Goal: Find specific page/section: Find specific page/section

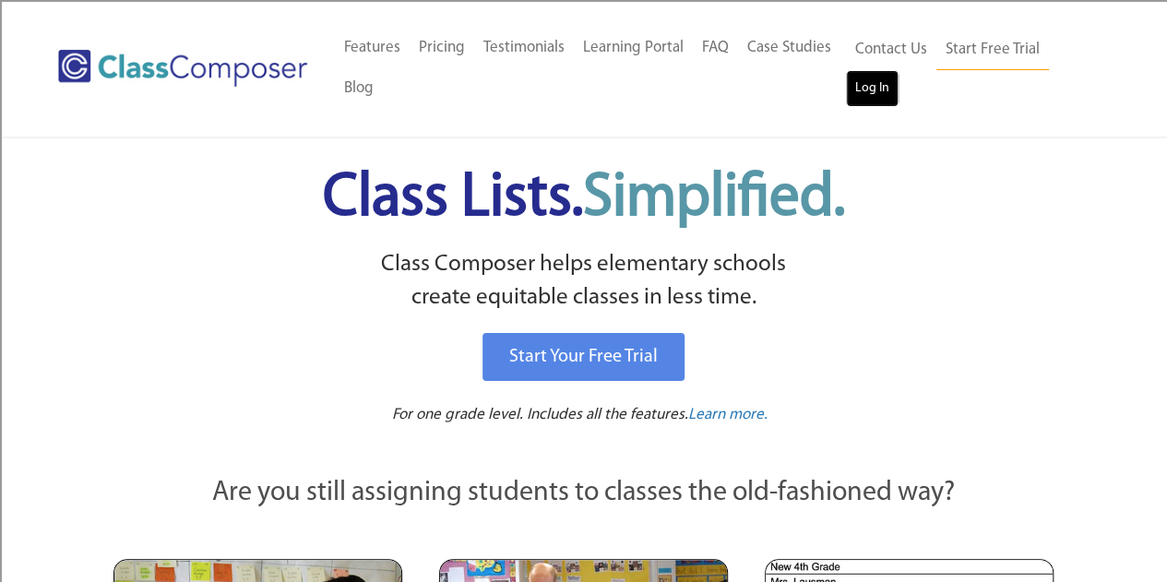
click at [865, 86] on link "Log In" at bounding box center [872, 88] width 53 height 37
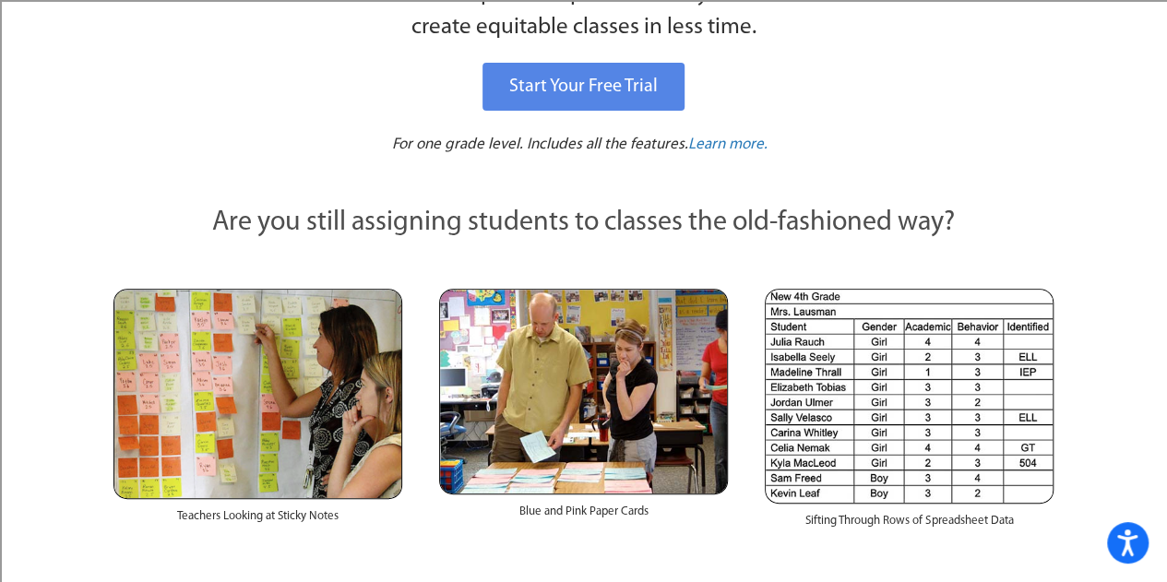
scroll to position [277, 0]
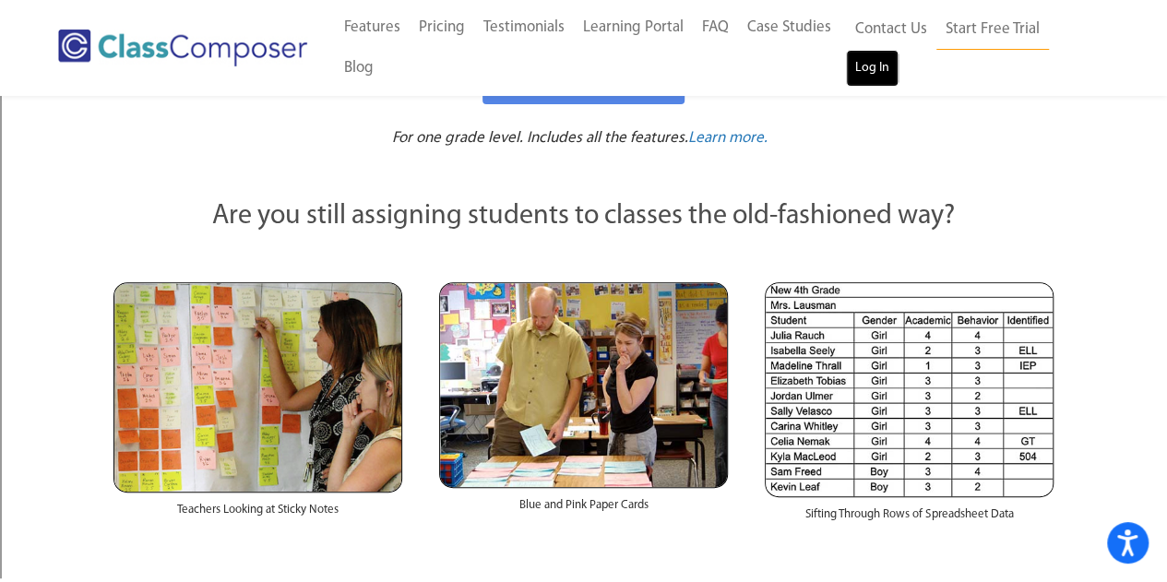
click at [879, 77] on link "Log In" at bounding box center [872, 68] width 53 height 37
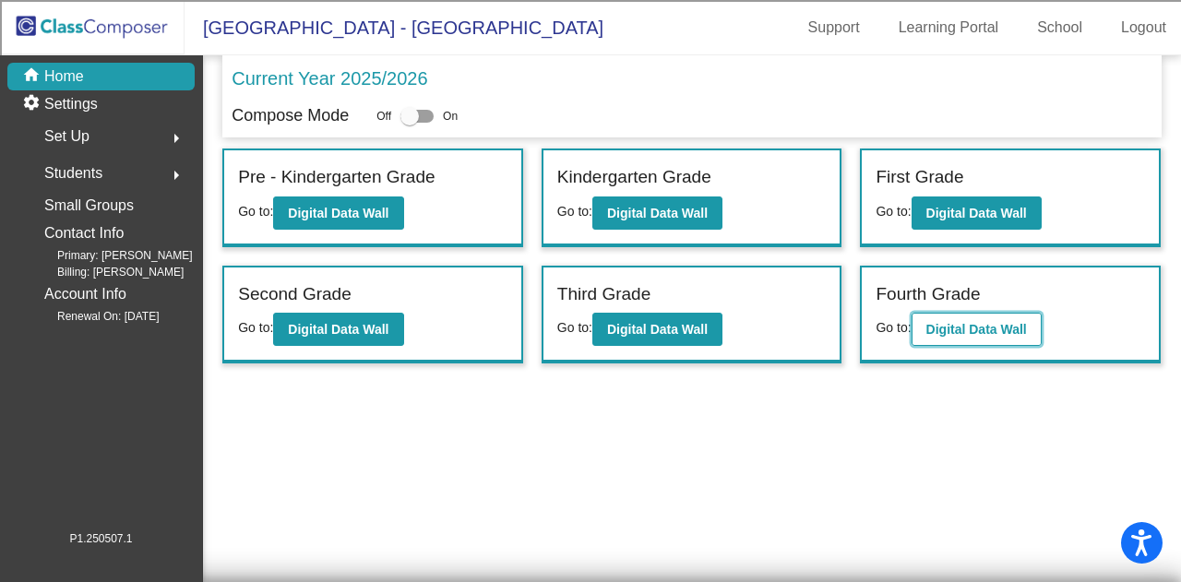
click at [971, 333] on b "Digital Data Wall" at bounding box center [976, 329] width 101 height 15
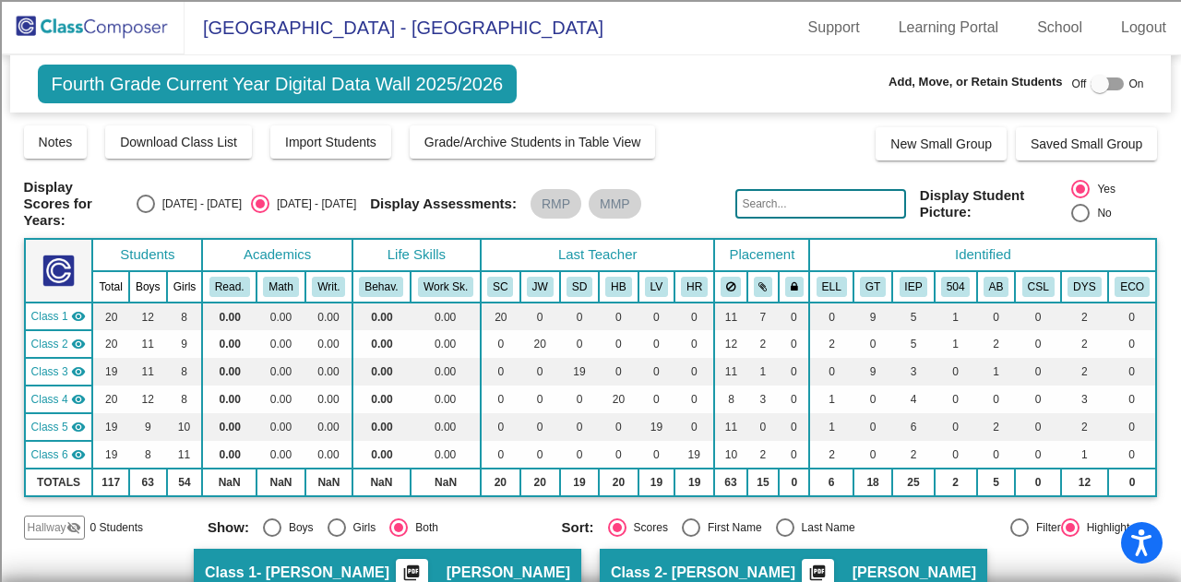
click at [782, 198] on input "text" at bounding box center [820, 204] width 170 height 30
type input "dior"
click at [730, 165] on div "Display Scores for Years: [DATE] - [DATE] [DATE] - [DATE] Grade/Archive Student…" at bounding box center [591, 332] width 1134 height 416
